Goal: Information Seeking & Learning: Check status

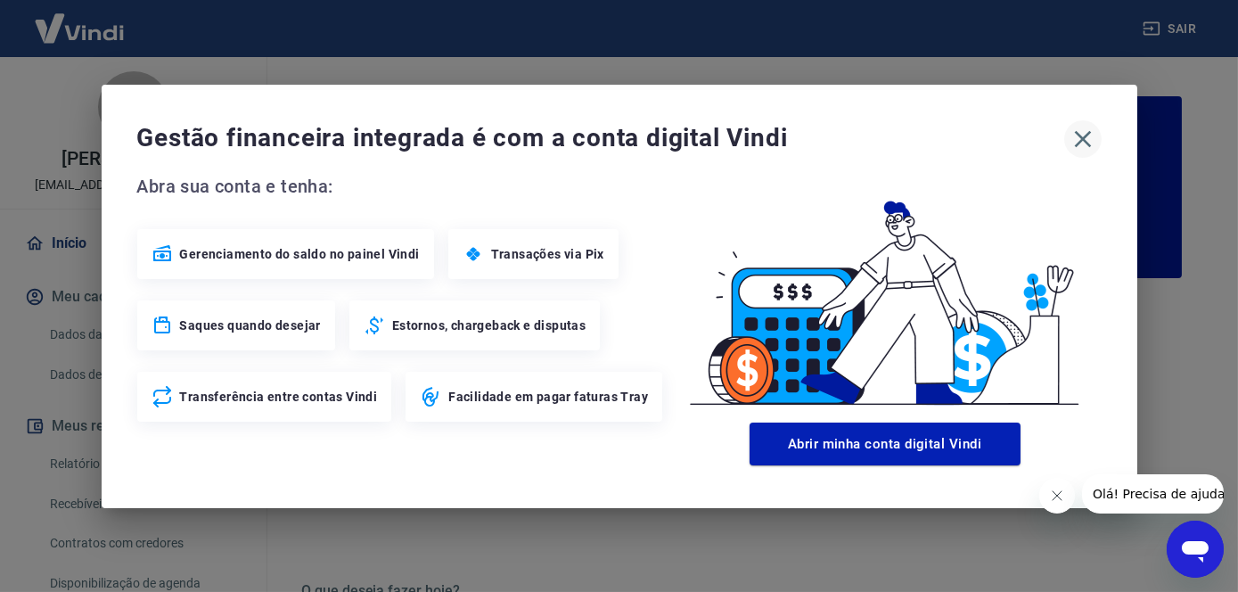
click at [1085, 140] on icon "button" at bounding box center [1082, 138] width 17 height 17
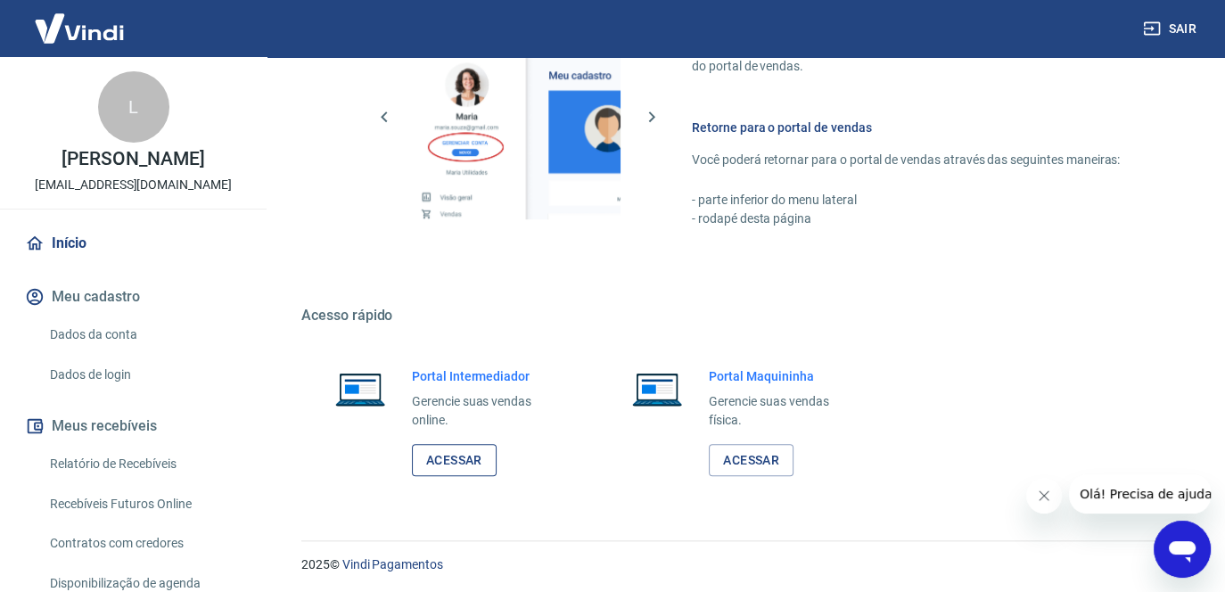
scroll to position [1036, 0]
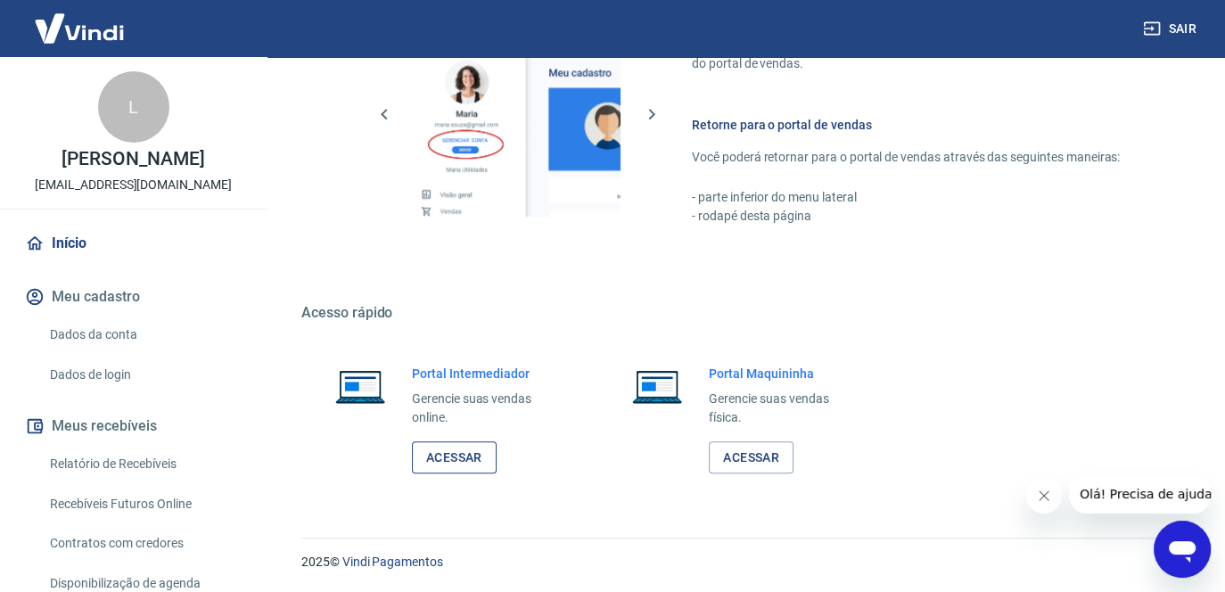
click at [467, 453] on link "Acessar" at bounding box center [454, 457] width 85 height 33
click at [139, 482] on link "Relatório de Recebíveis" at bounding box center [144, 464] width 202 height 37
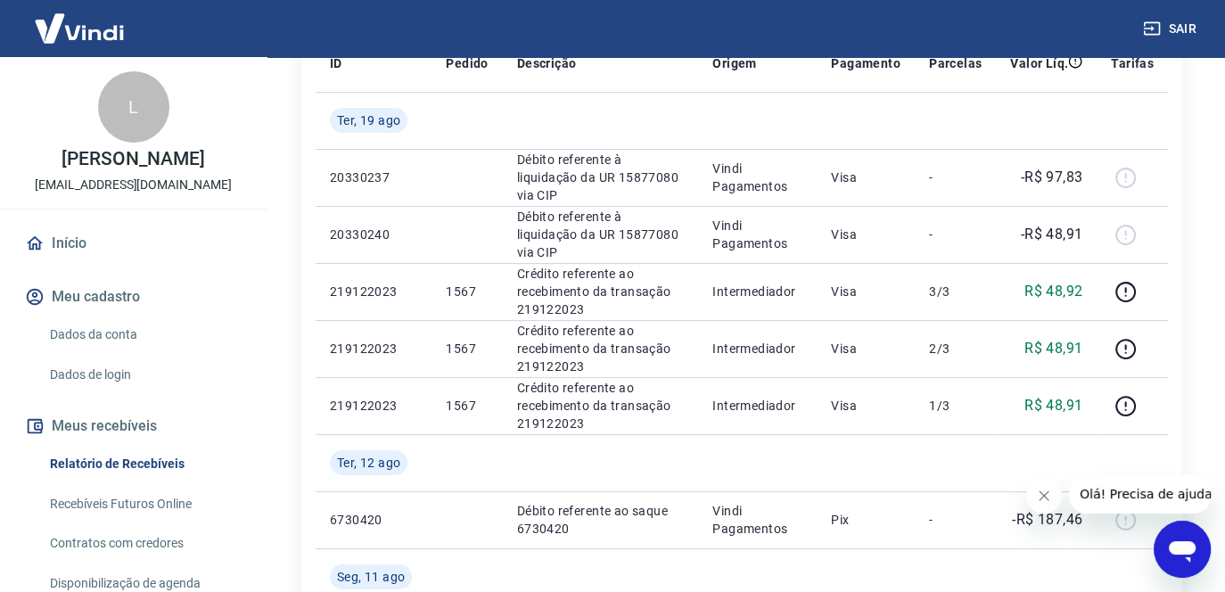
scroll to position [267, 0]
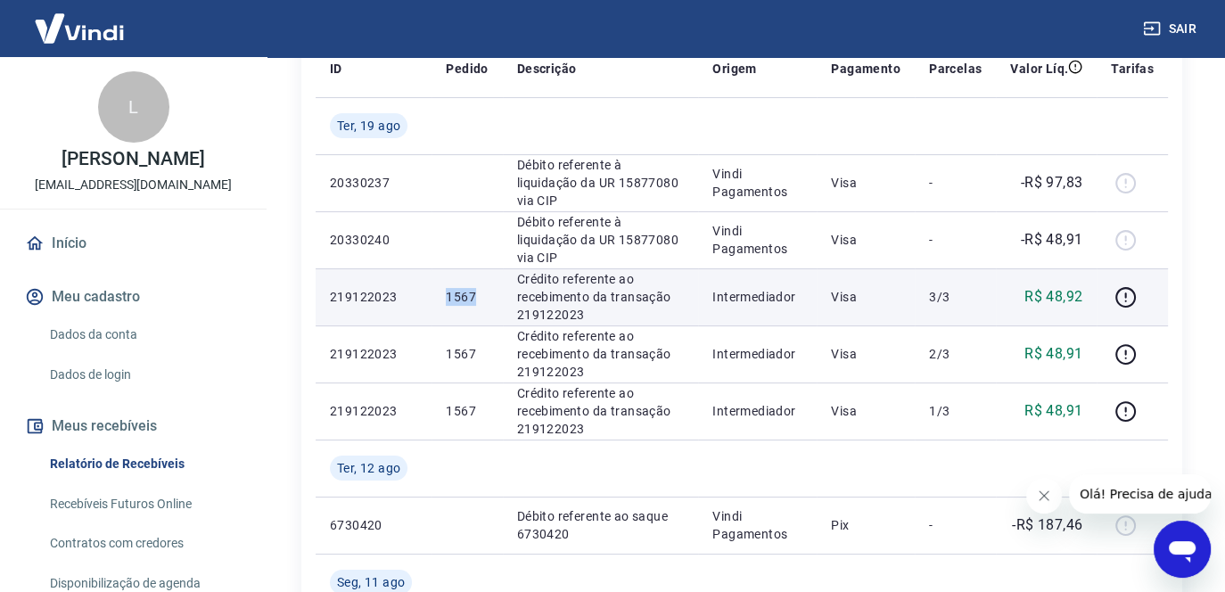
drag, startPoint x: 469, startPoint y: 287, endPoint x: 407, endPoint y: 285, distance: 61.5
click at [407, 286] on tr "219122023 1567 Crédito referente ao recebimento da transação 219122023 Intermed…" at bounding box center [742, 296] width 852 height 57
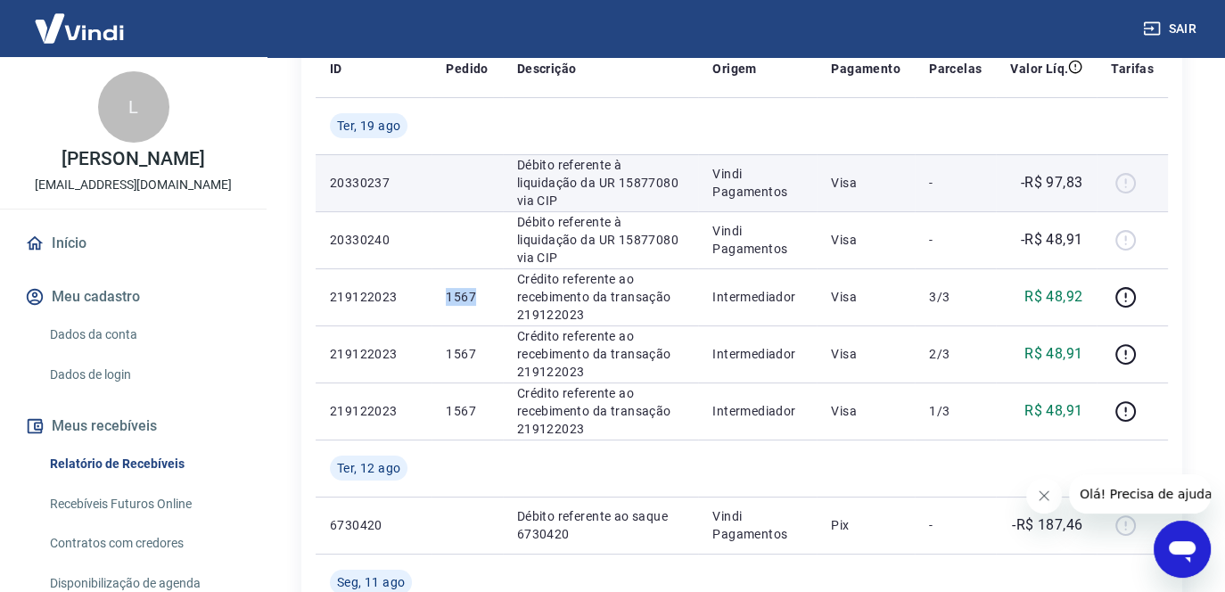
copy tr "1567"
